Goal: Transaction & Acquisition: Purchase product/service

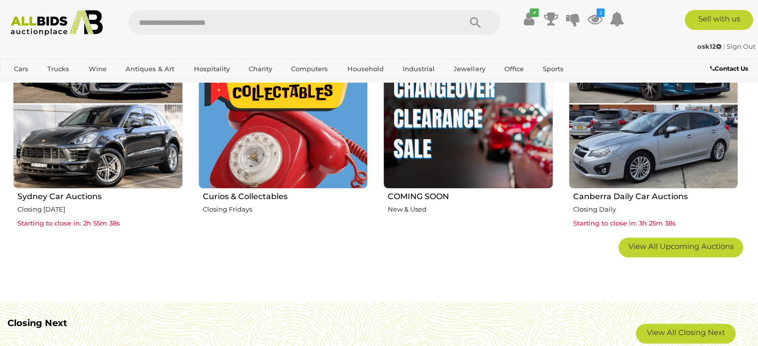
scroll to position [747, 0]
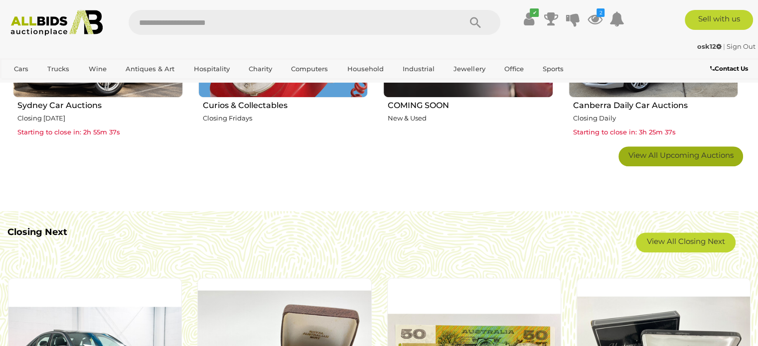
click at [672, 158] on span "View All Upcoming Auctions" at bounding box center [680, 154] width 105 height 9
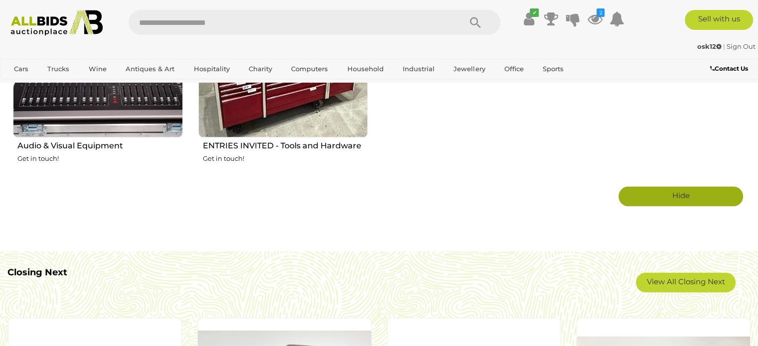
scroll to position [1943, 0]
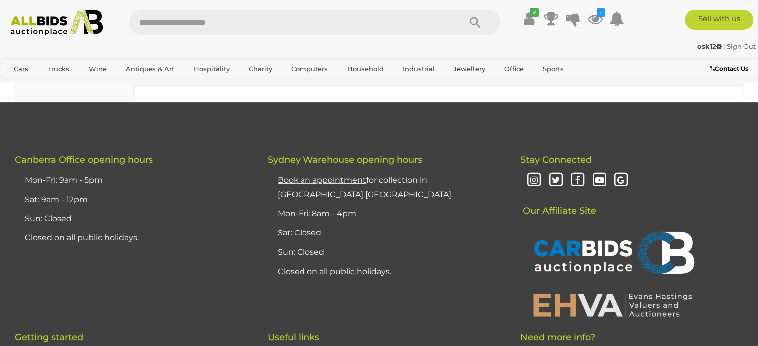
scroll to position [7823, 0]
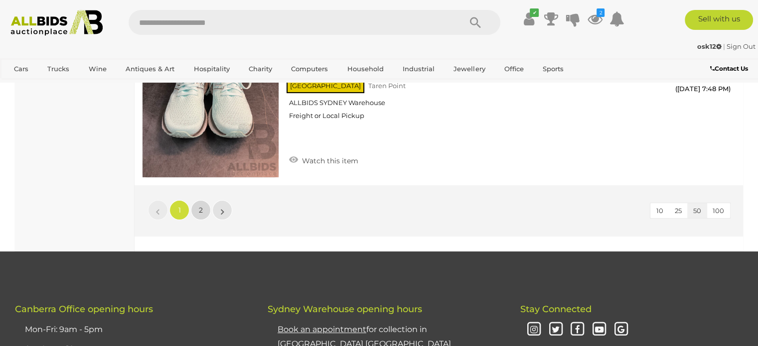
click at [199, 206] on span "2" at bounding box center [201, 210] width 4 height 9
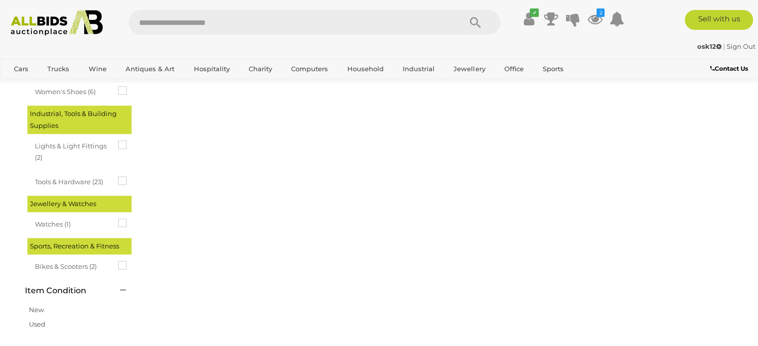
scroll to position [153, 0]
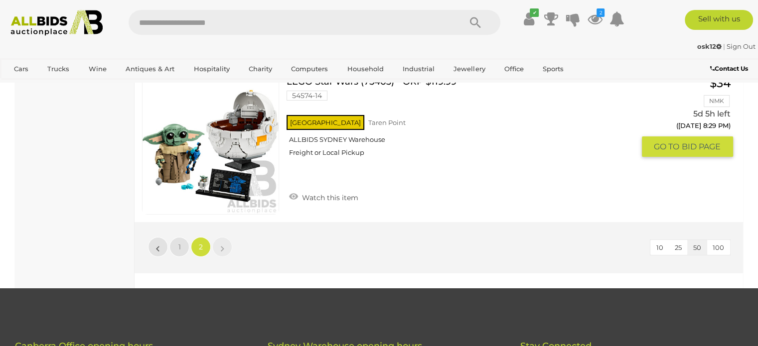
scroll to position [7577, 0]
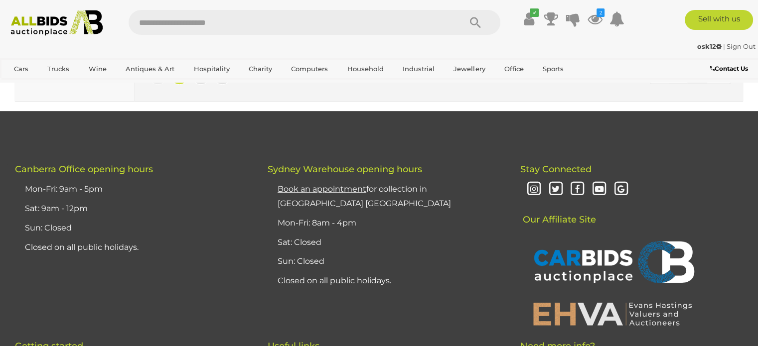
scroll to position [7972, 0]
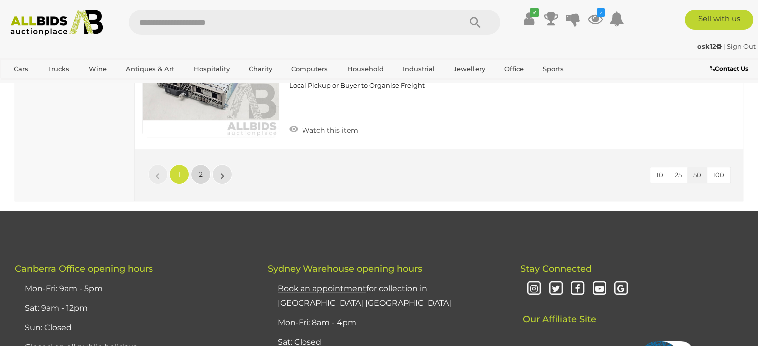
click at [204, 164] on link "2" at bounding box center [201, 174] width 20 height 20
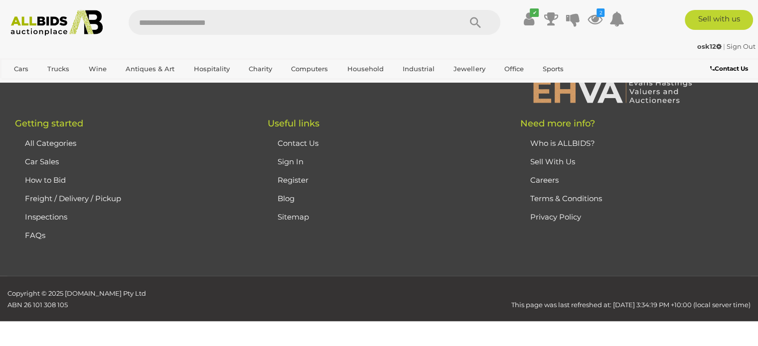
scroll to position [167, 0]
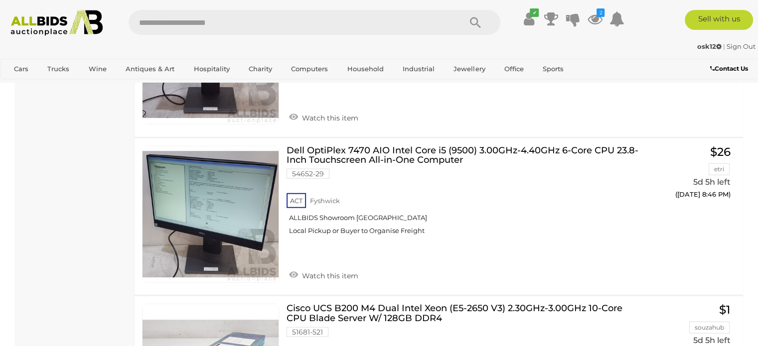
scroll to position [2758, 0]
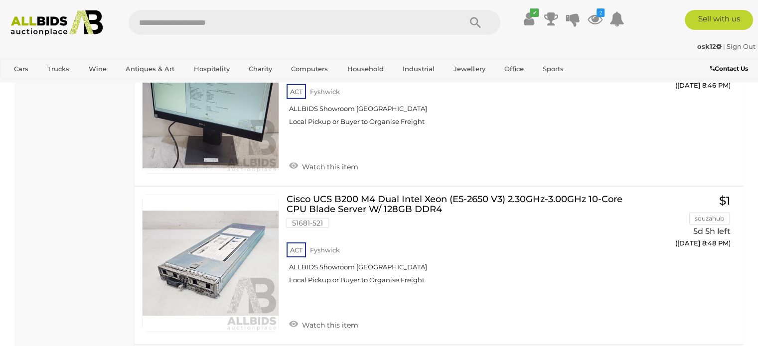
drag, startPoint x: 325, startPoint y: 145, endPoint x: 82, endPoint y: 185, distance: 246.0
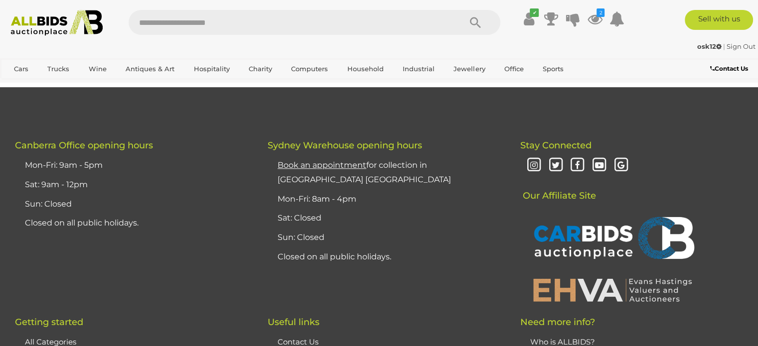
scroll to position [4502, 0]
